Goal: Transaction & Acquisition: Book appointment/travel/reservation

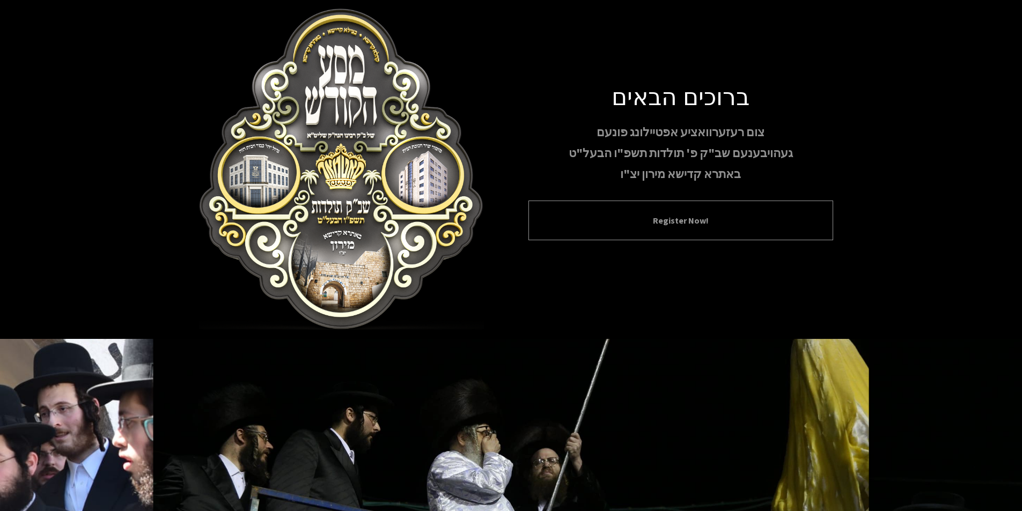
click at [664, 232] on div "Register Now!" at bounding box center [680, 221] width 305 height 40
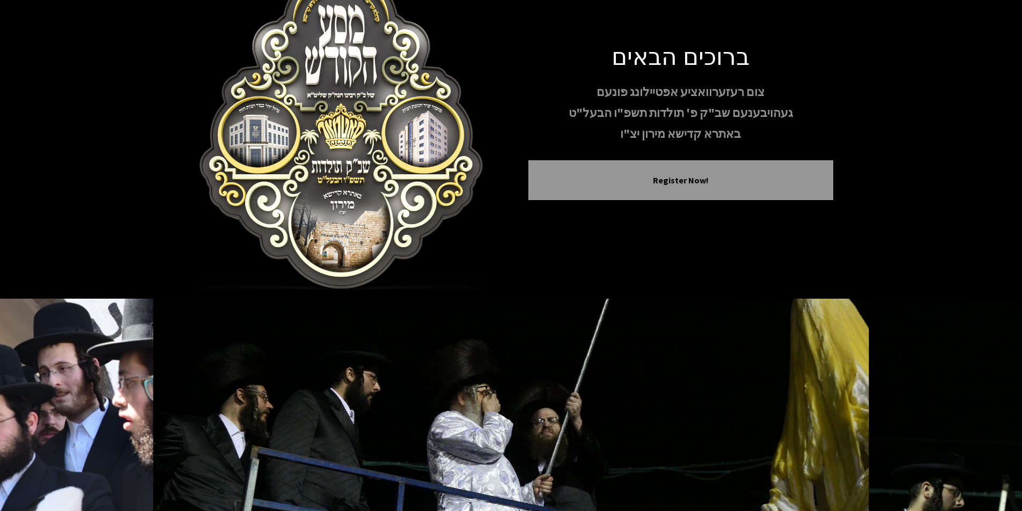
scroll to position [88, 0]
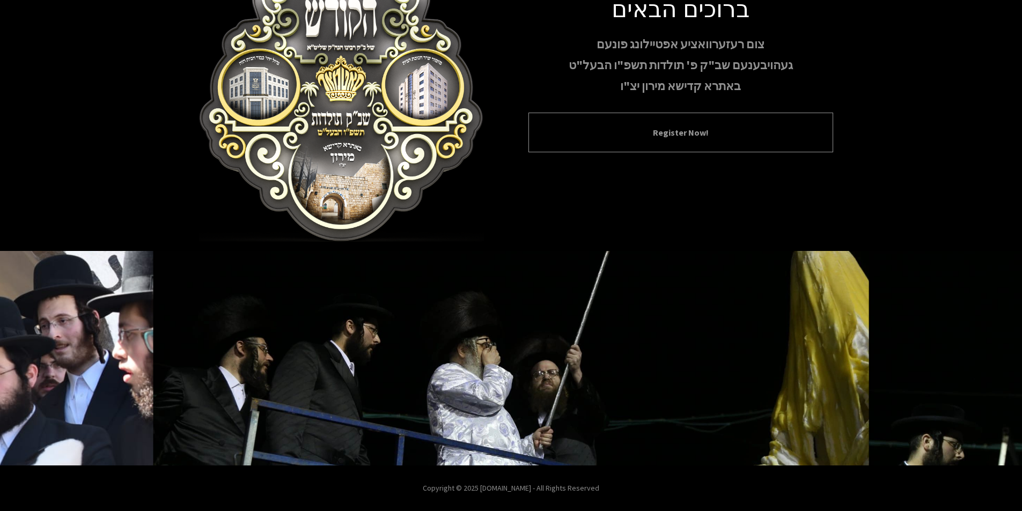
click at [674, 134] on button "Register Now!" at bounding box center [681, 132] width 278 height 13
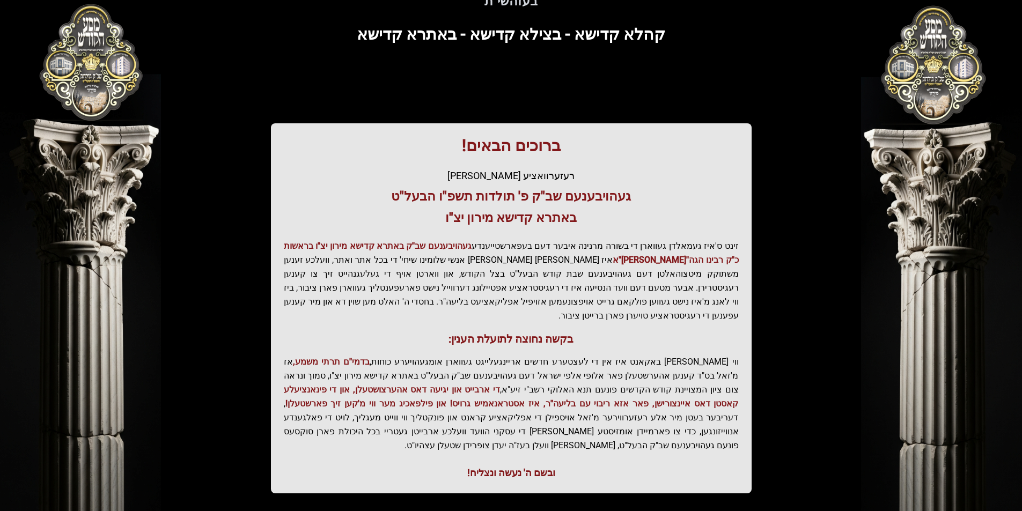
scroll to position [110, 0]
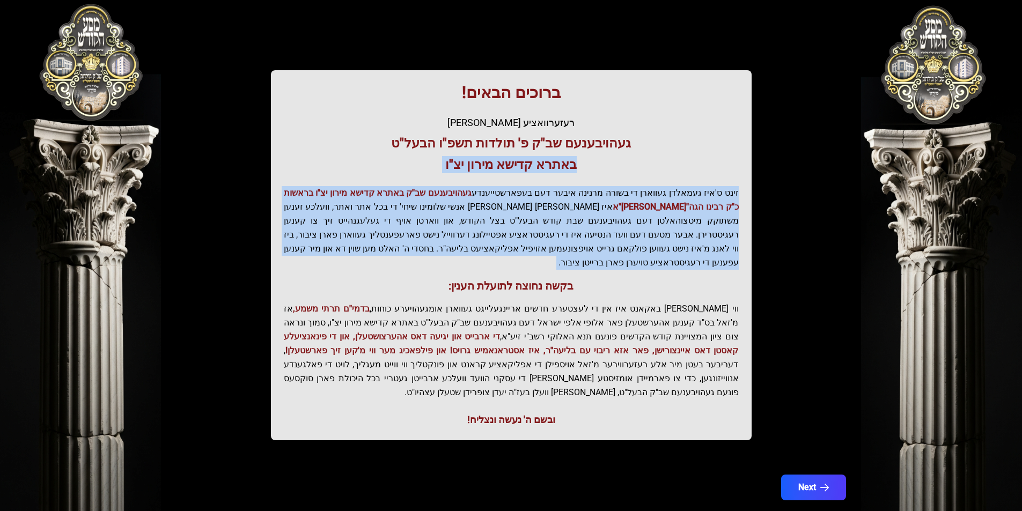
drag, startPoint x: 579, startPoint y: 186, endPoint x: 573, endPoint y: 264, distance: 78.5
click at [576, 271] on div "ברוכים הבאים! רעזערוואציע אפטיילונג פונעם געהויבענעם שב"ק פ' תולדות תשפ"ו הבעל"…" at bounding box center [511, 255] width 480 height 370
click at [554, 220] on p "זינט ס'איז געמאלדן געווארן די בשורה מרנינה איבער דעם בעפארשטייענדע געהויבענעם ש…" at bounding box center [511, 228] width 455 height 84
click at [499, 231] on p "זינט ס'איז געמאלדן געווארן די בשורה מרנינה איבער דעם בעפארשטייענדע געהויבענעם ש…" at bounding box center [511, 228] width 455 height 84
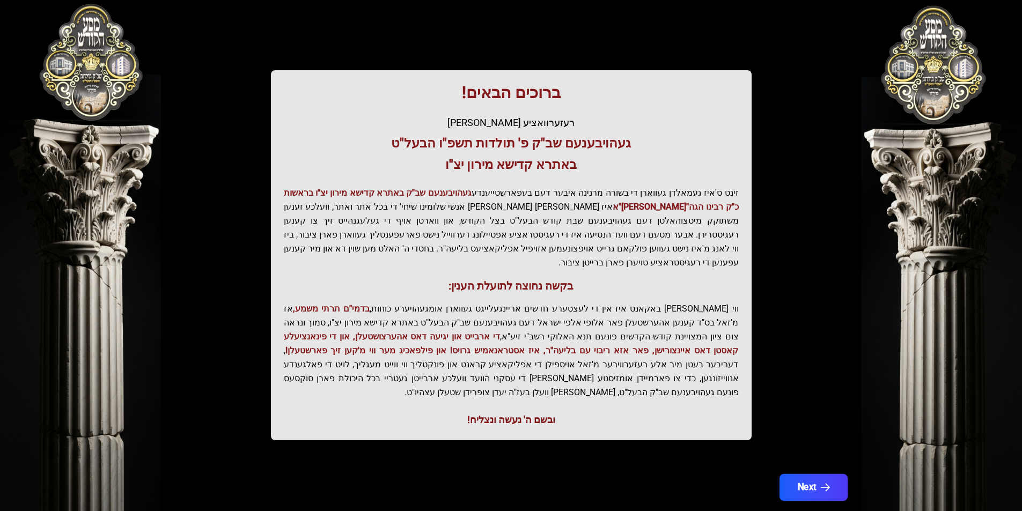
click at [795, 474] on button "Next" at bounding box center [813, 487] width 68 height 27
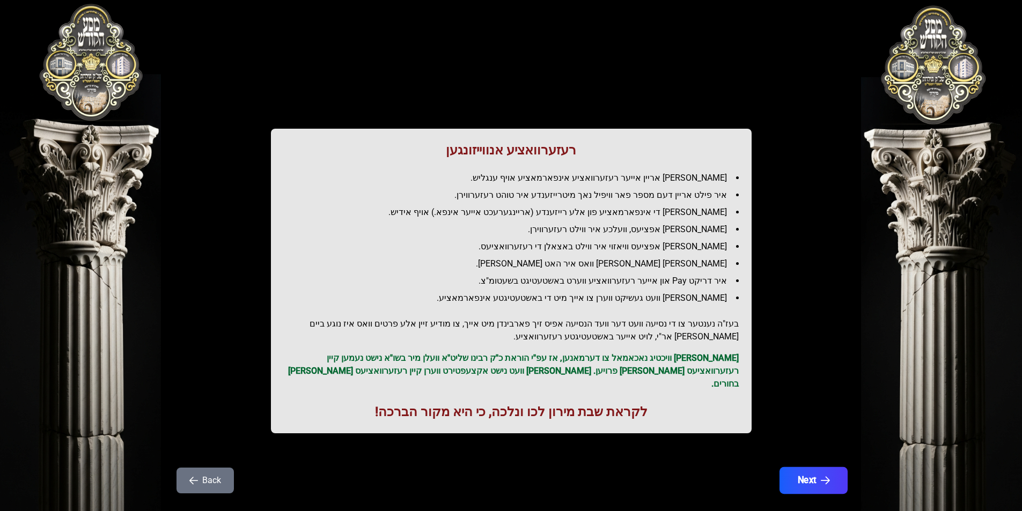
click at [798, 469] on button "Next" at bounding box center [813, 480] width 68 height 27
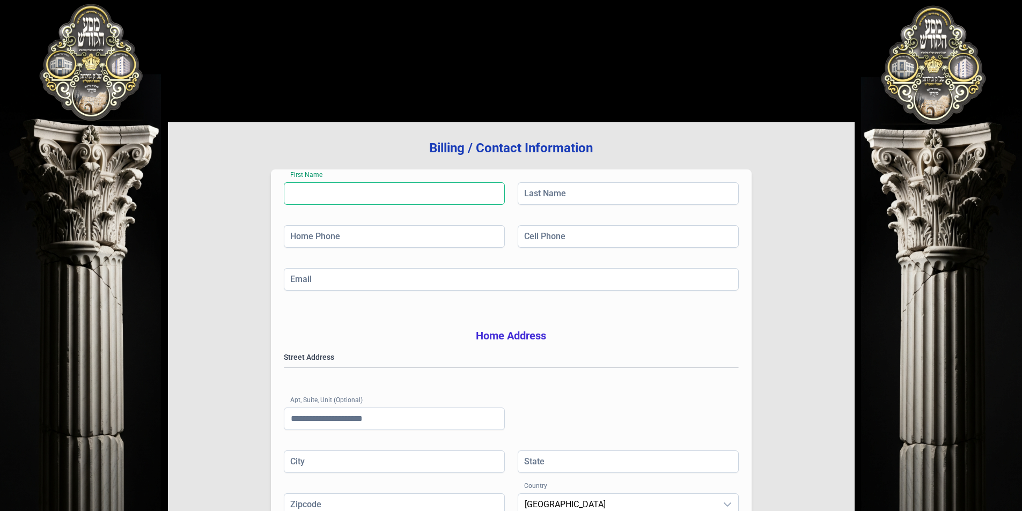
click at [393, 190] on input "First Name" at bounding box center [394, 193] width 221 height 23
